Goal: Information Seeking & Learning: Learn about a topic

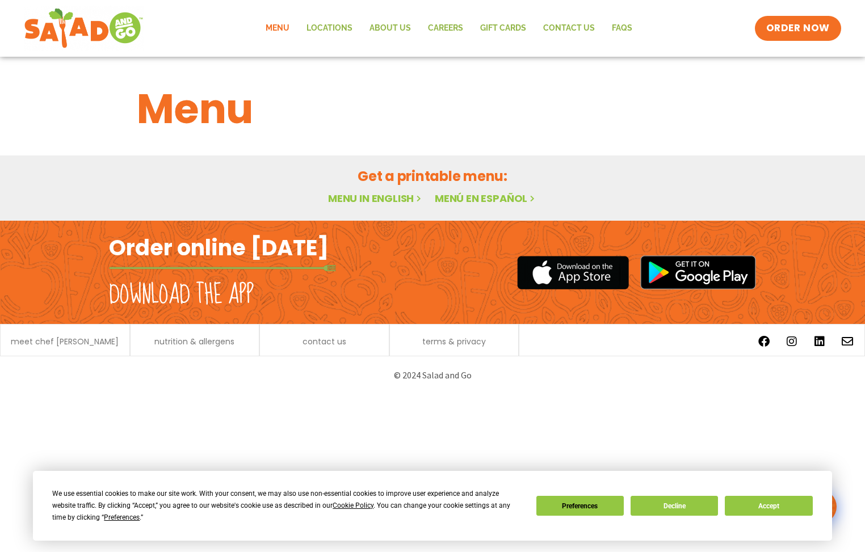
click at [405, 198] on link "Menu in English" at bounding box center [375, 198] width 95 height 14
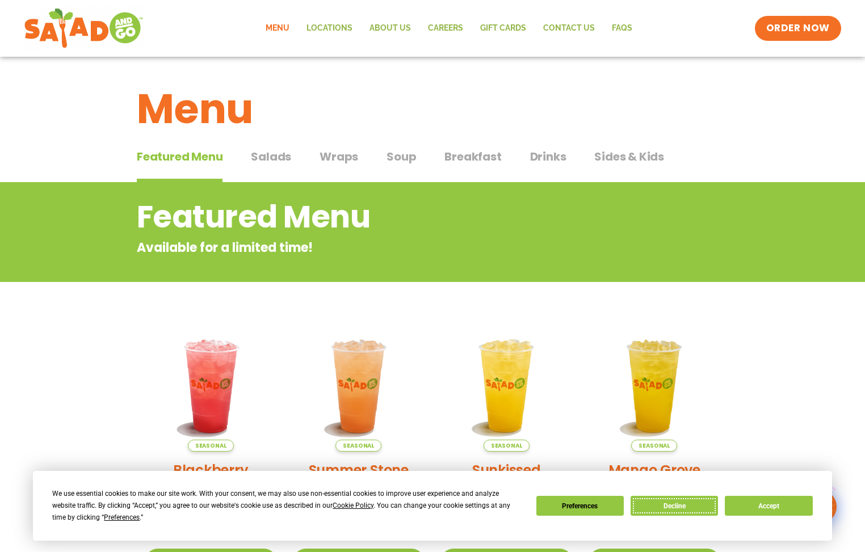
click at [663, 504] on button "Decline" at bounding box center [674, 506] width 87 height 20
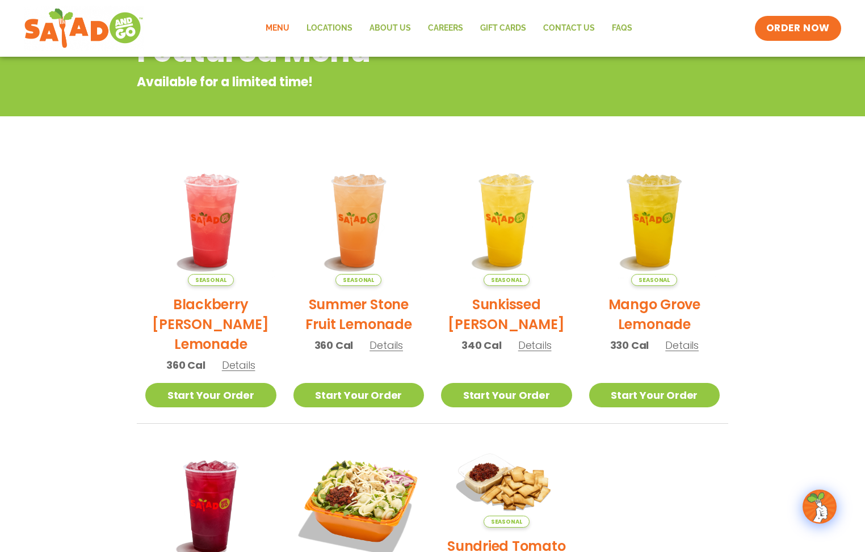
scroll to position [35, 0]
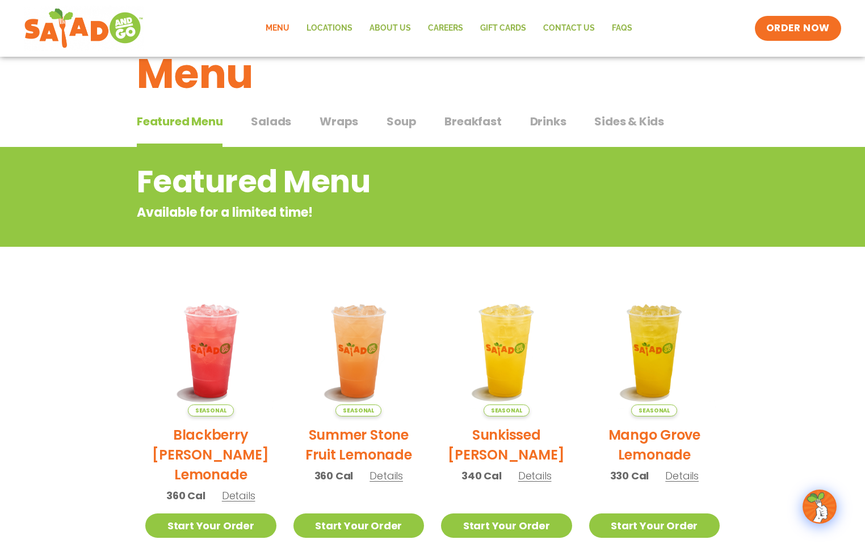
click at [271, 110] on div "Featured Menu Featured Menu Salads Salads Wraps Wraps Soup Soup Breakfast Break…" at bounding box center [433, 128] width 592 height 39
click at [270, 126] on span "Salads" at bounding box center [271, 121] width 40 height 17
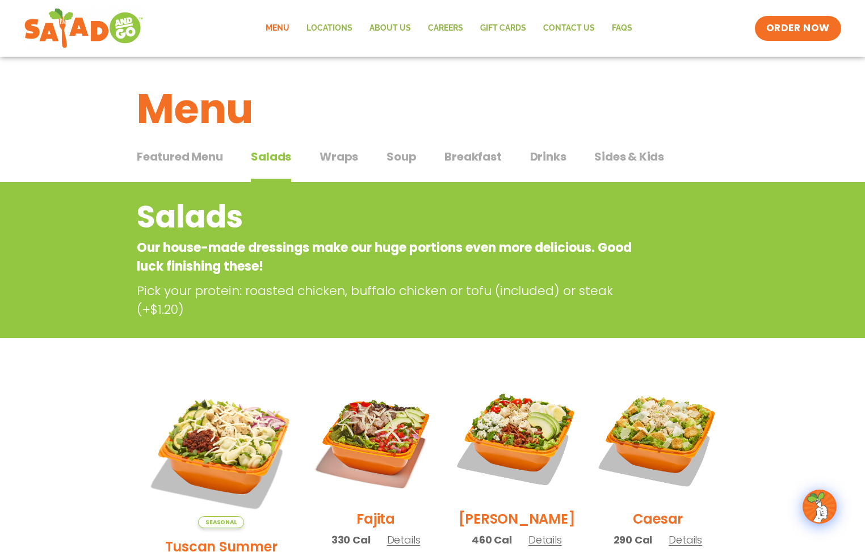
click at [337, 151] on span "Wraps" at bounding box center [339, 156] width 39 height 17
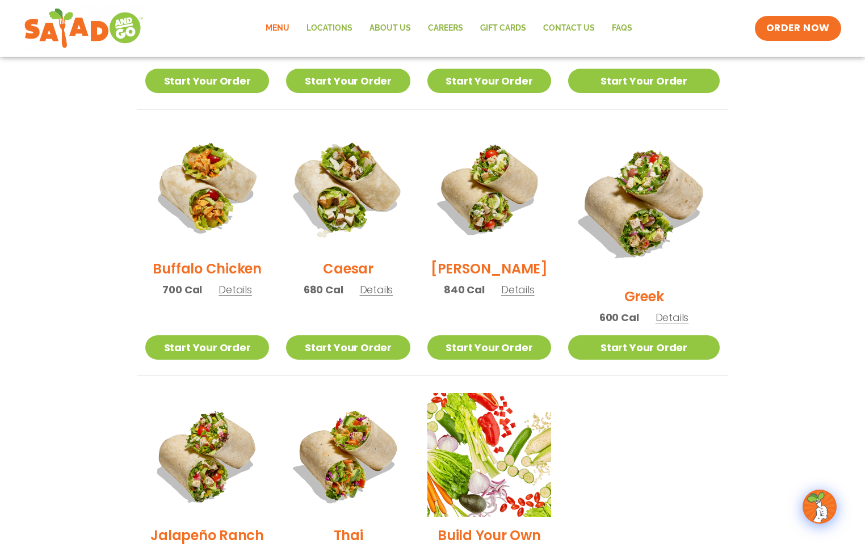
scroll to position [485, 0]
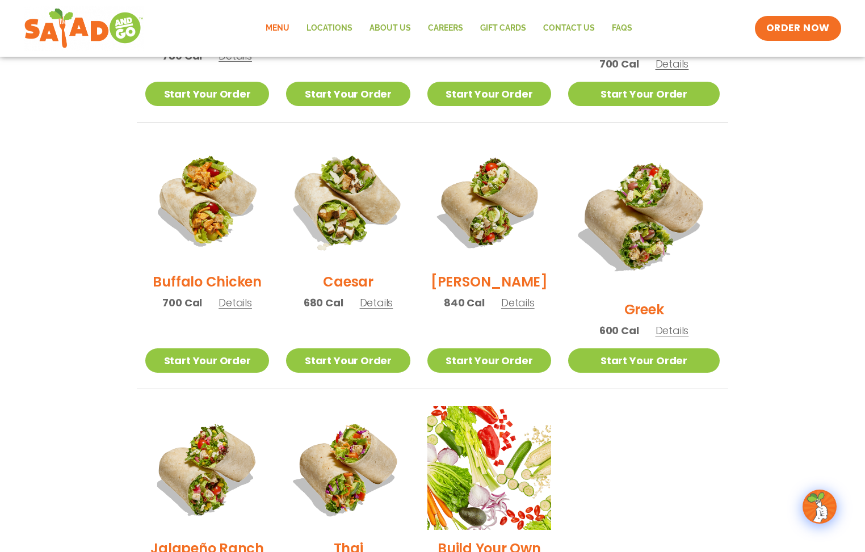
click at [360, 266] on img at bounding box center [347, 201] width 145 height 145
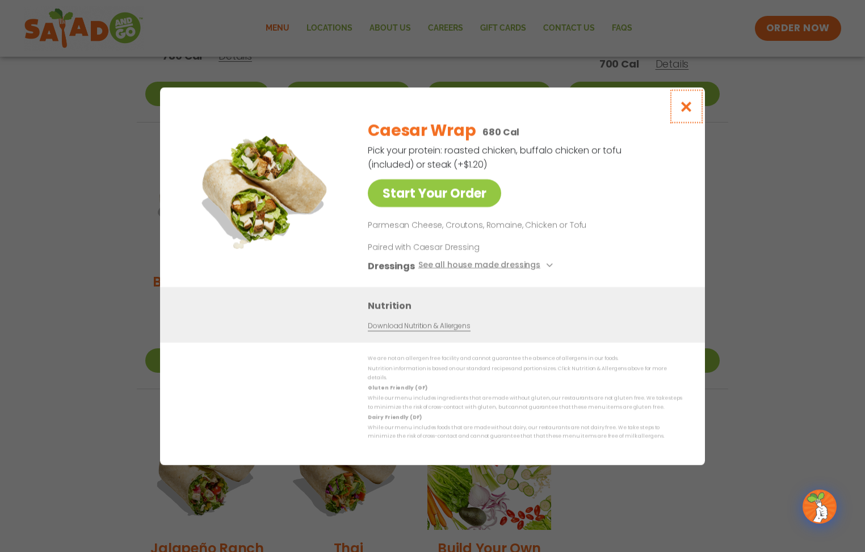
click at [700, 113] on button "Close modal" at bounding box center [686, 106] width 37 height 38
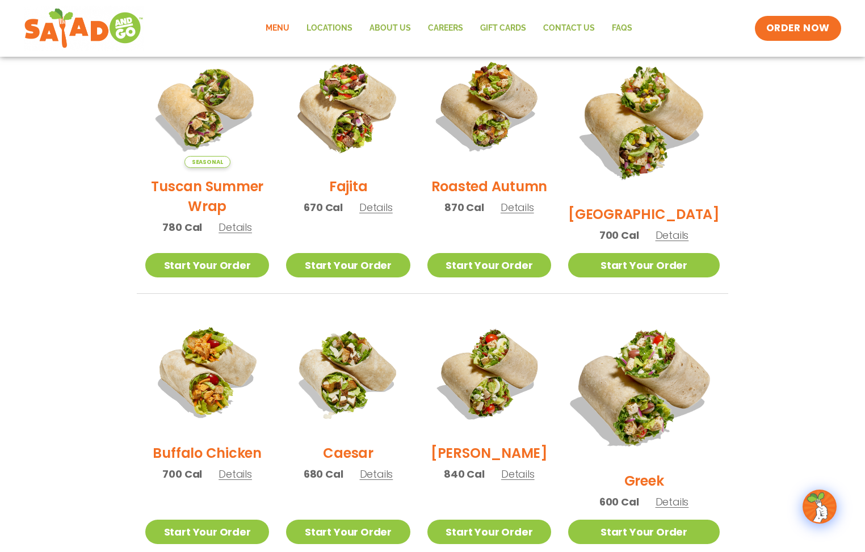
scroll to position [295, 0]
